Goal: Check status: Check status

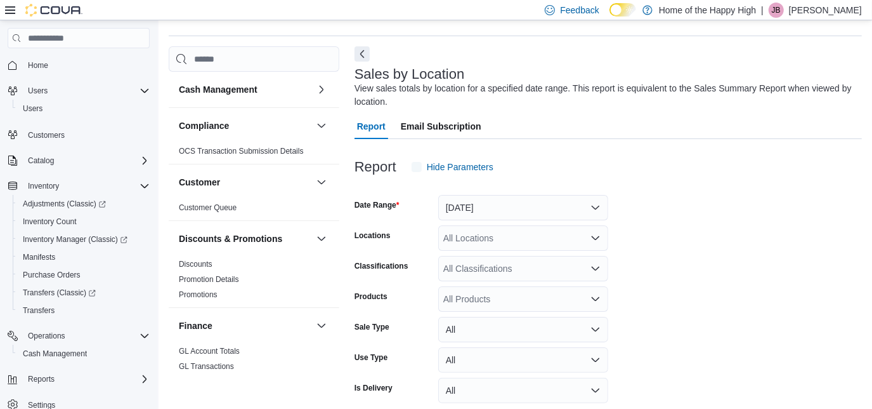
scroll to position [42, 0]
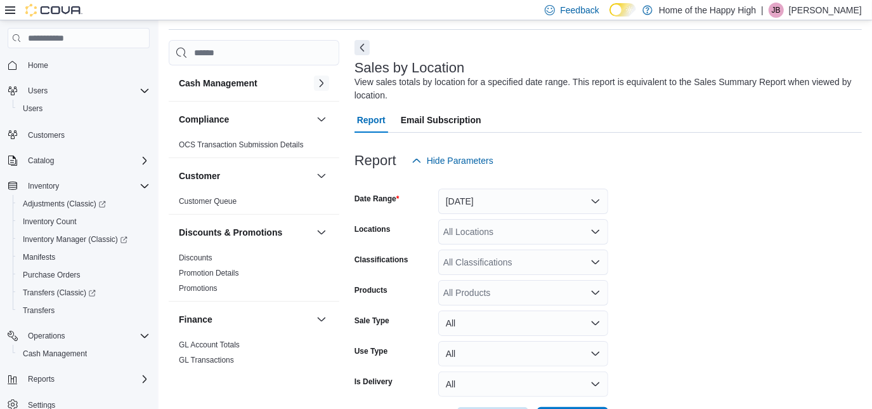
click at [315, 86] on button "button" at bounding box center [321, 83] width 15 height 15
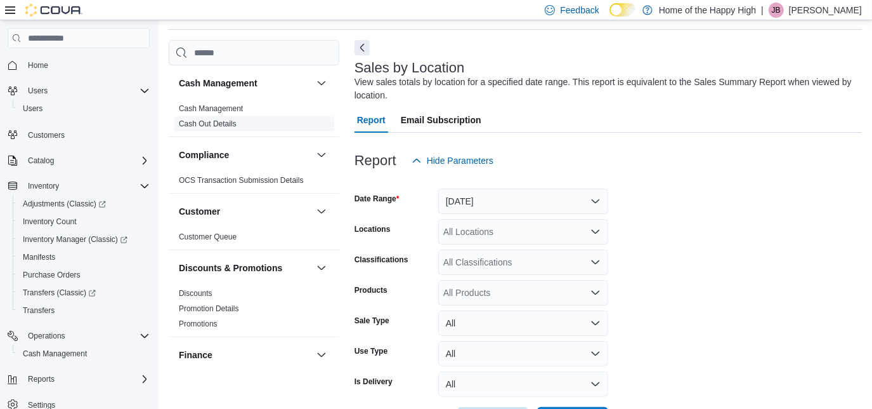
click at [220, 129] on span "Cash Out Details" at bounding box center [254, 123] width 161 height 15
click at [213, 124] on link "Cash Out Details" at bounding box center [208, 123] width 58 height 9
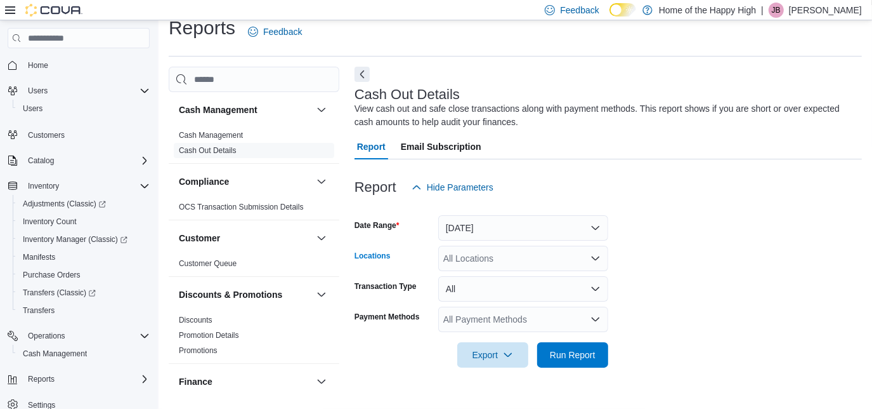
click at [473, 258] on div "All Locations" at bounding box center [523, 258] width 170 height 25
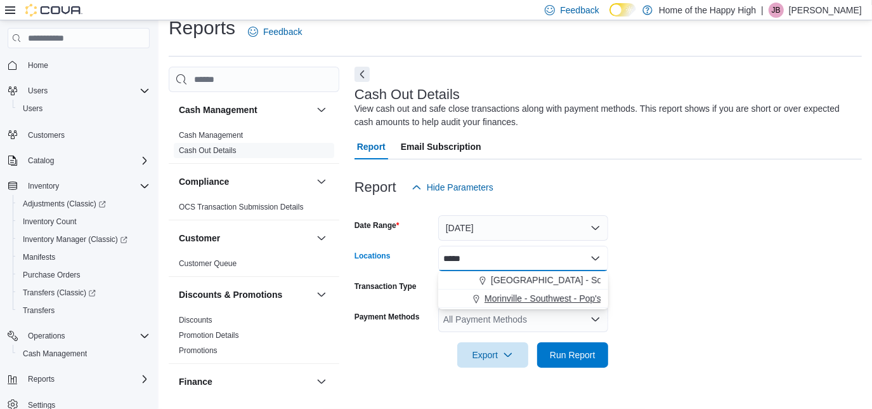
type input "*****"
click at [548, 297] on span "Morinville - Southwest - Pop's Cannabis" at bounding box center [563, 298] width 157 height 13
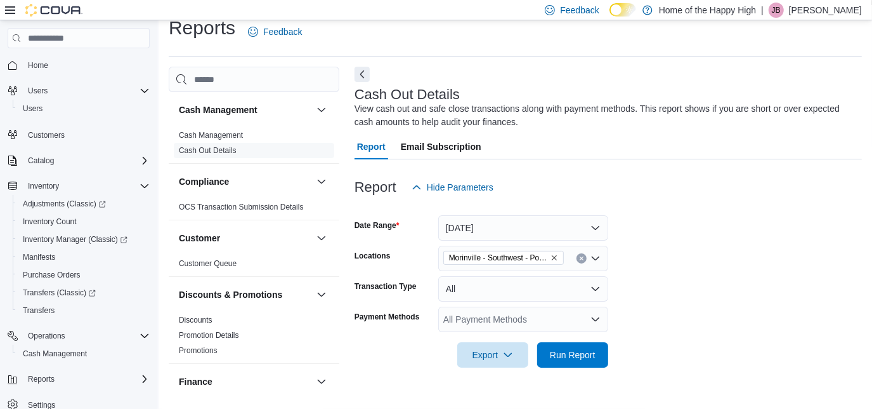
click at [660, 282] on form "Date Range [DATE] Locations [GEOGRAPHIC_DATA] - Southwest - Pop's Cannabis Tran…" at bounding box center [609, 284] width 508 height 168
click at [579, 350] on span "Run Report" at bounding box center [573, 354] width 46 height 13
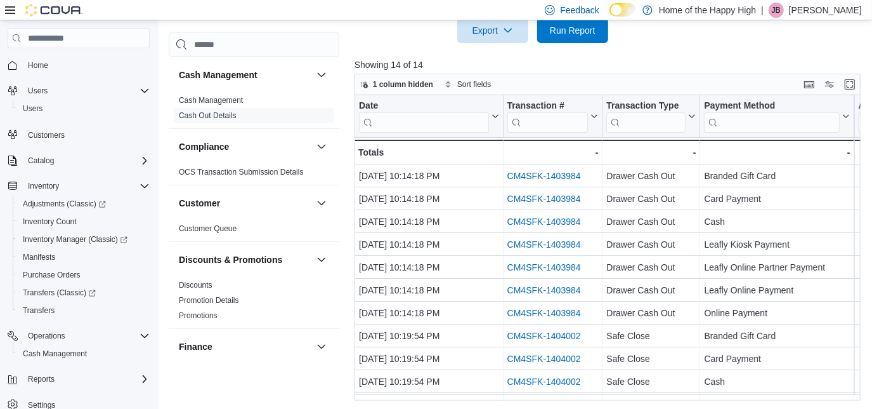
scroll to position [341, 0]
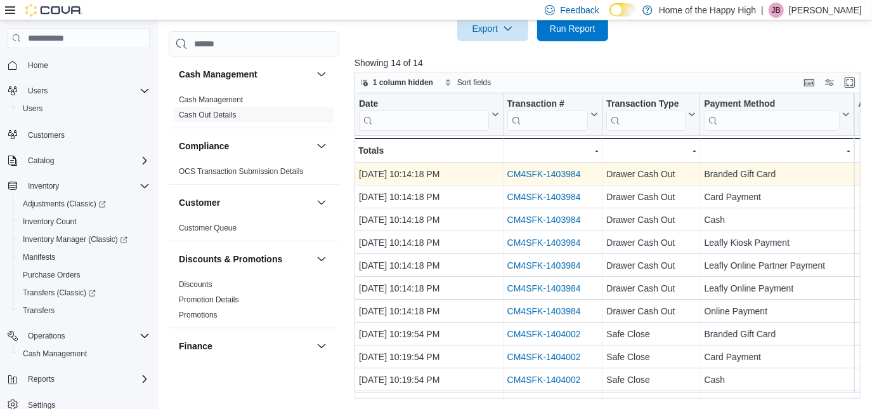
click at [549, 174] on link "CM4SFK-1403984" at bounding box center [544, 174] width 74 height 10
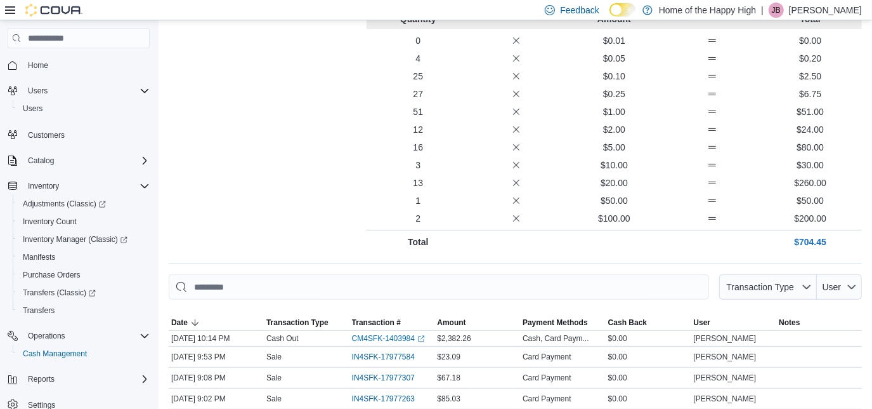
scroll to position [315, 0]
